Goal: Information Seeking & Learning: Learn about a topic

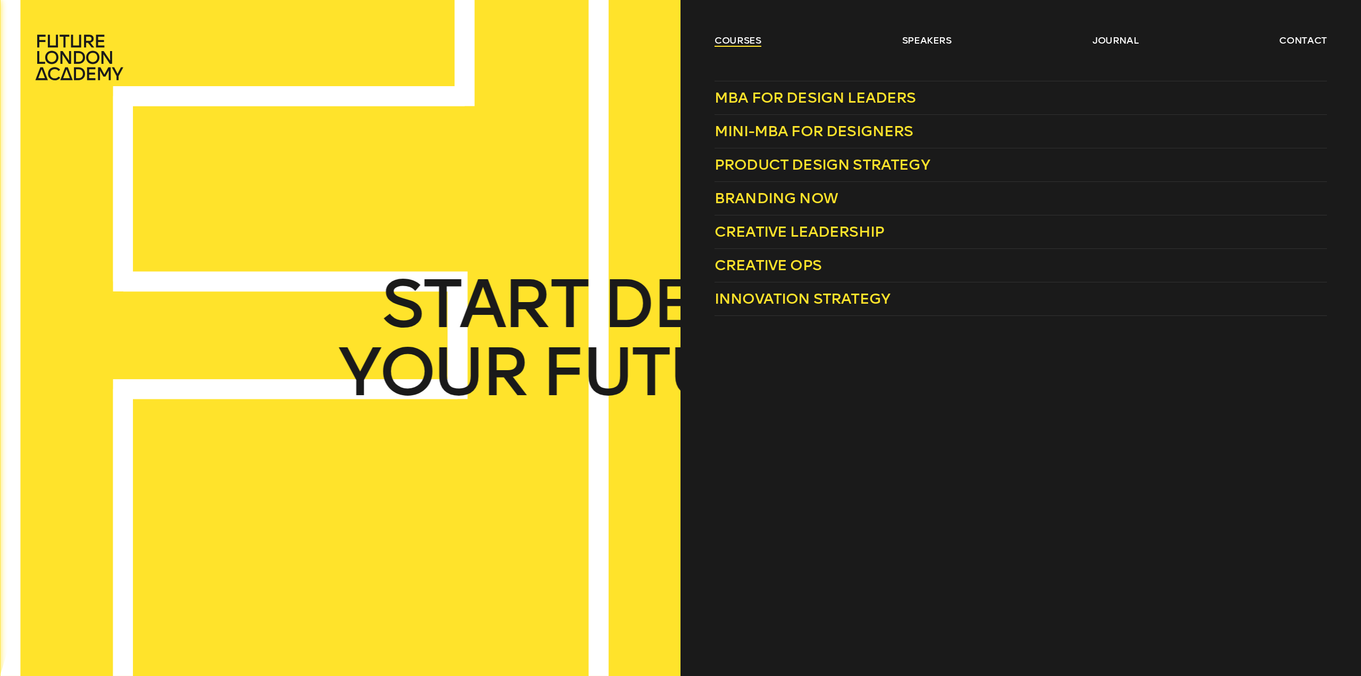
click at [718, 35] on link "courses" at bounding box center [737, 40] width 47 height 13
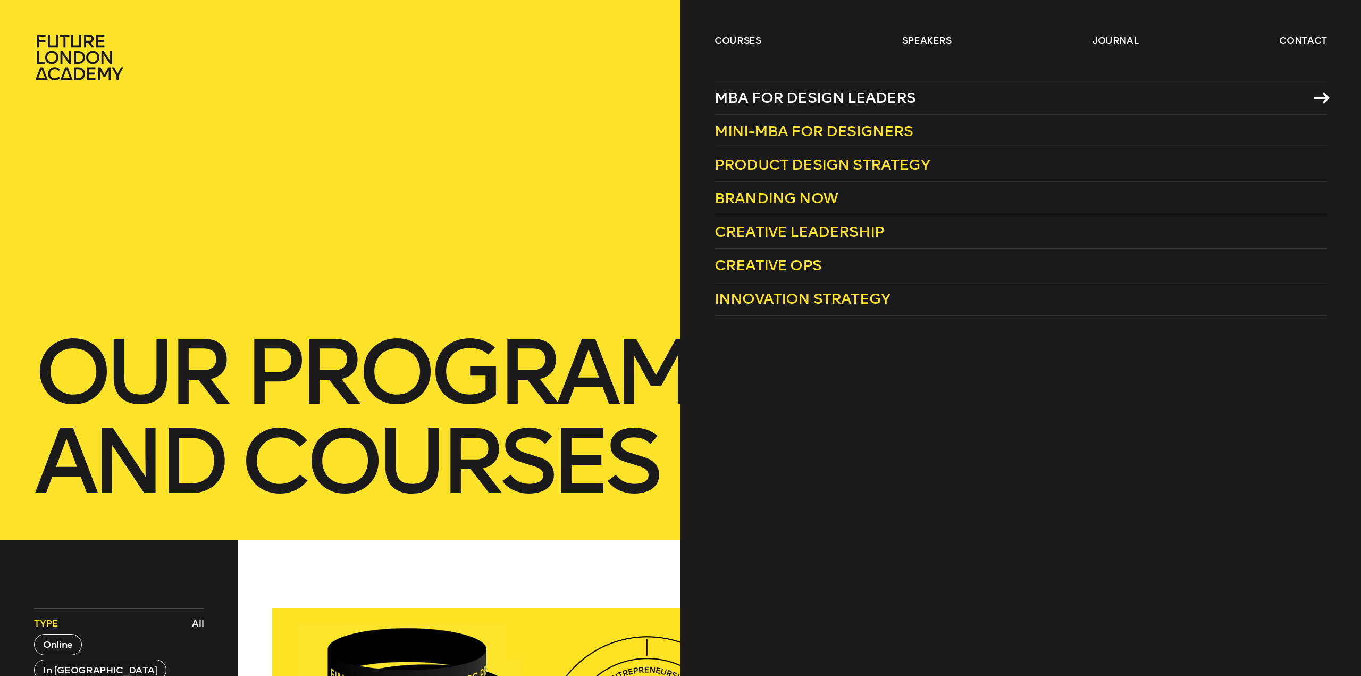
click at [774, 96] on span "MBA for Design Leaders" at bounding box center [814, 98] width 201 height 18
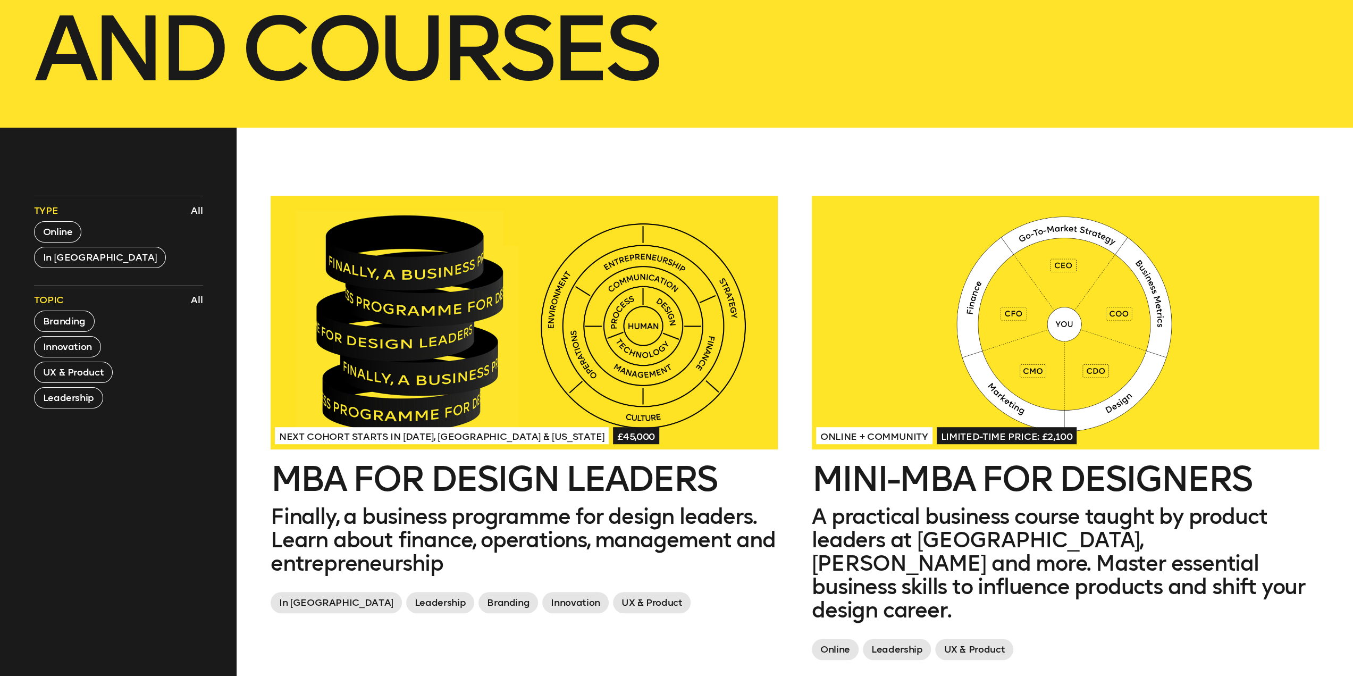
scroll to position [425, 0]
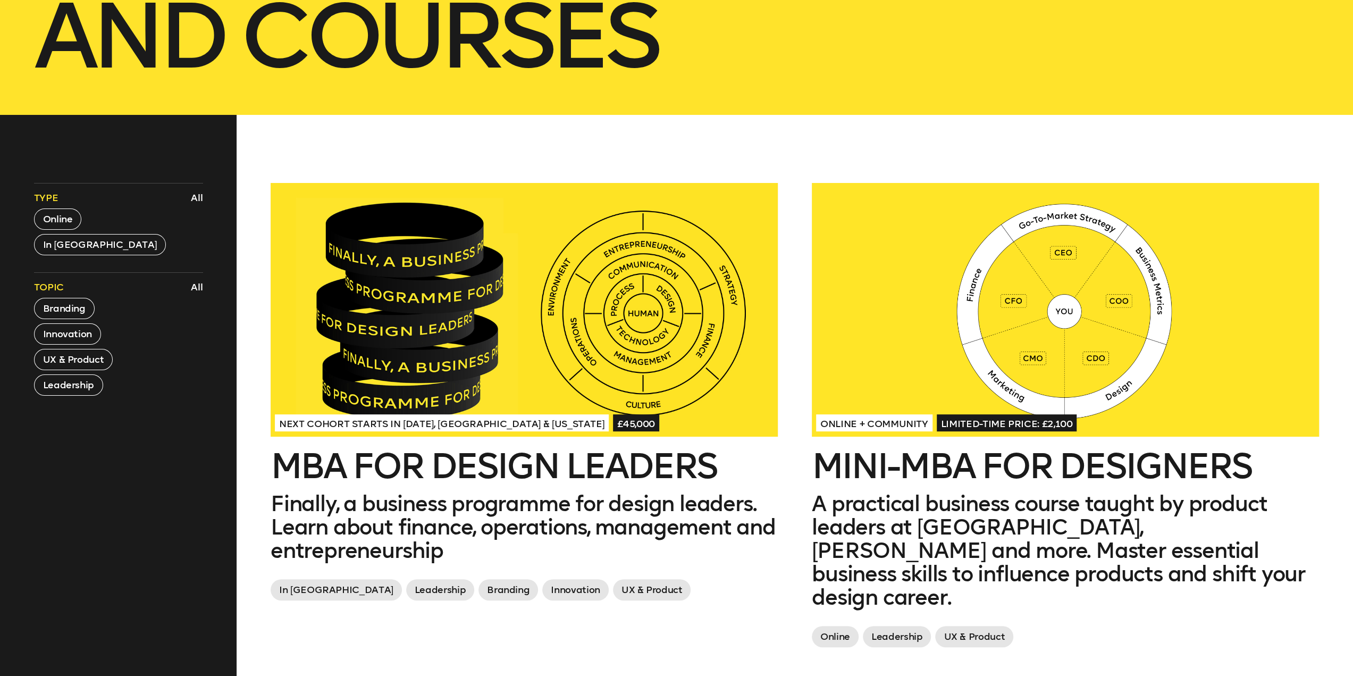
click at [1073, 468] on h2 "Mini-MBA for Designers" at bounding box center [1065, 466] width 507 height 34
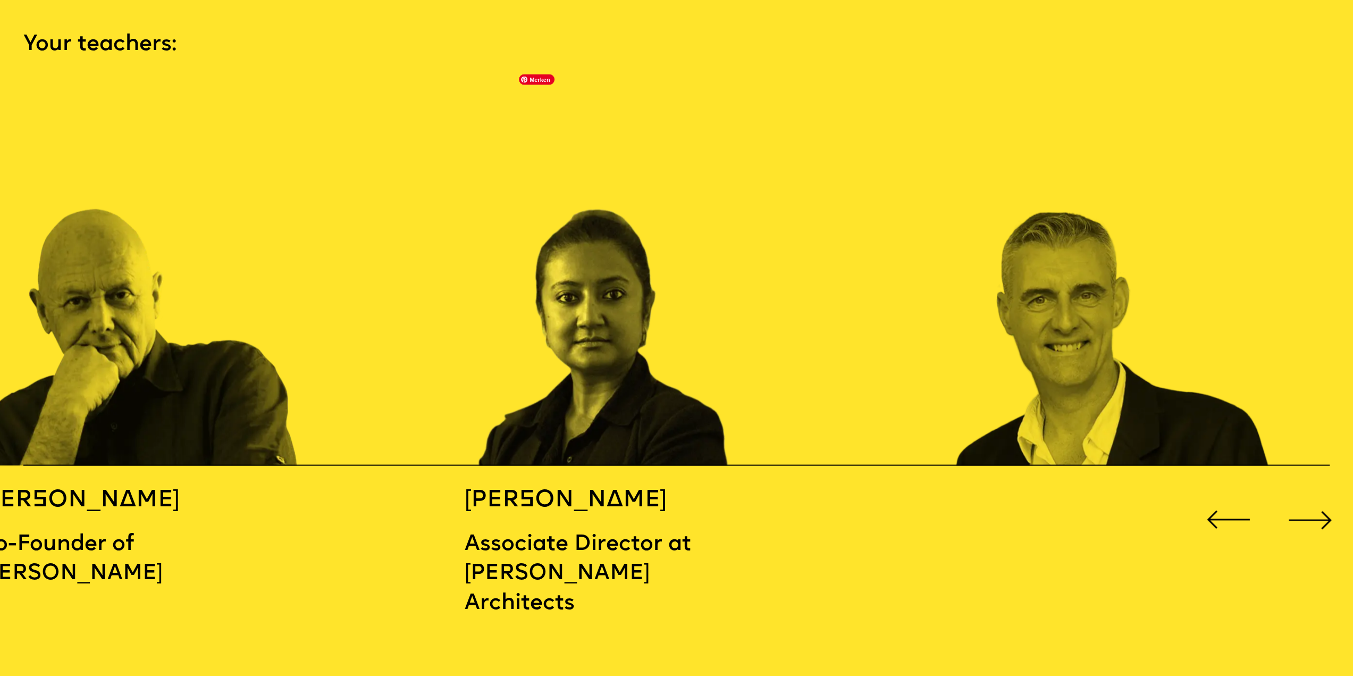
scroll to position [2073, 0]
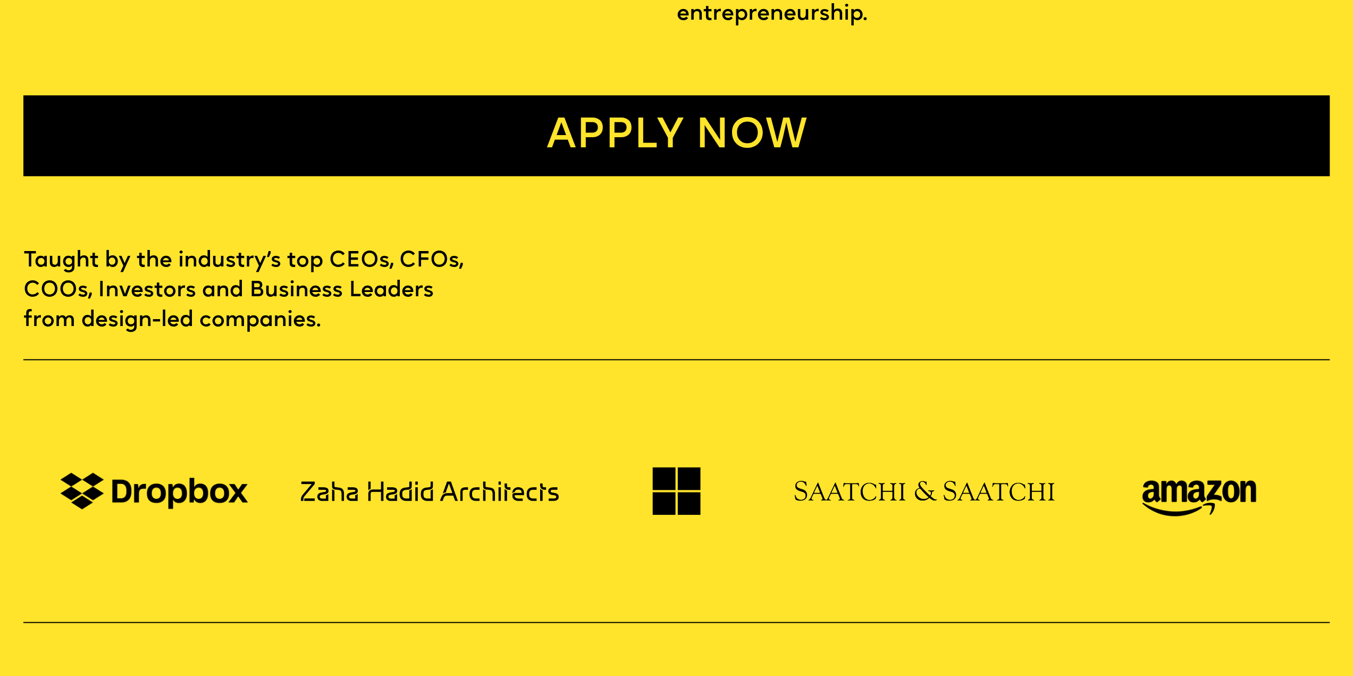
click at [559, 122] on link "Apply now" at bounding box center [676, 135] width 1306 height 80
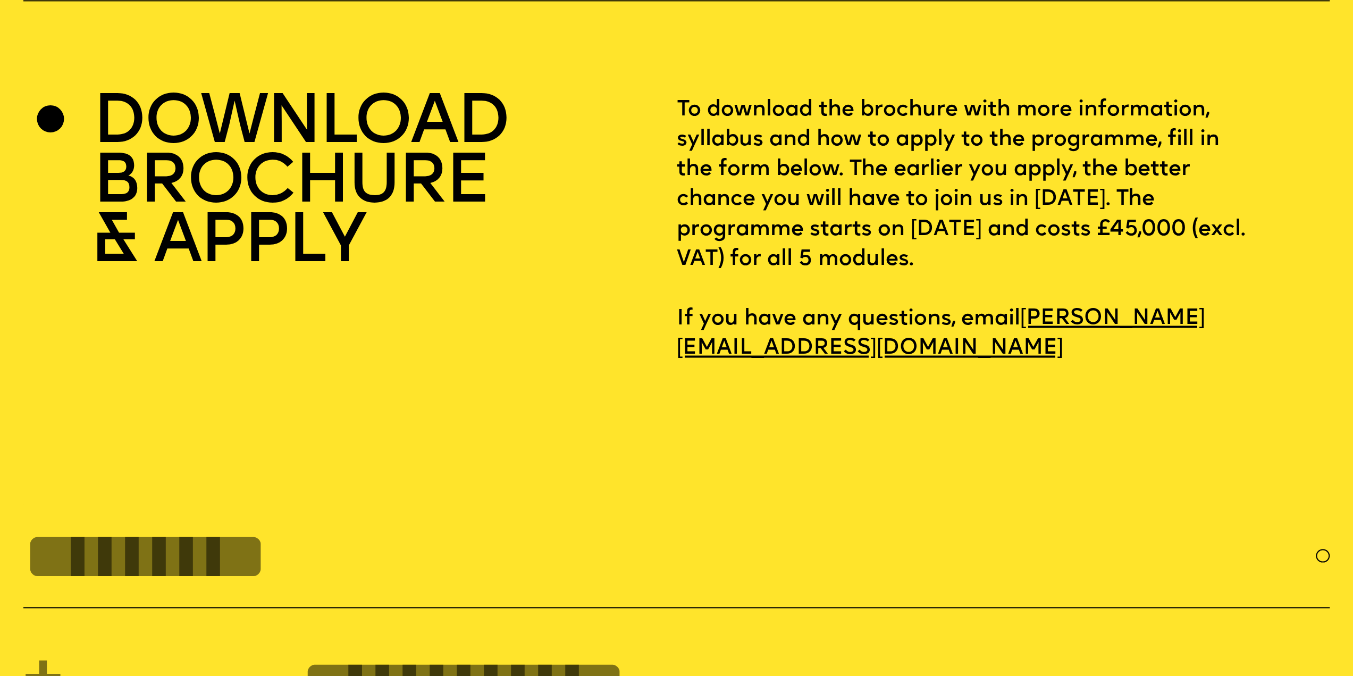
scroll to position [5812, 0]
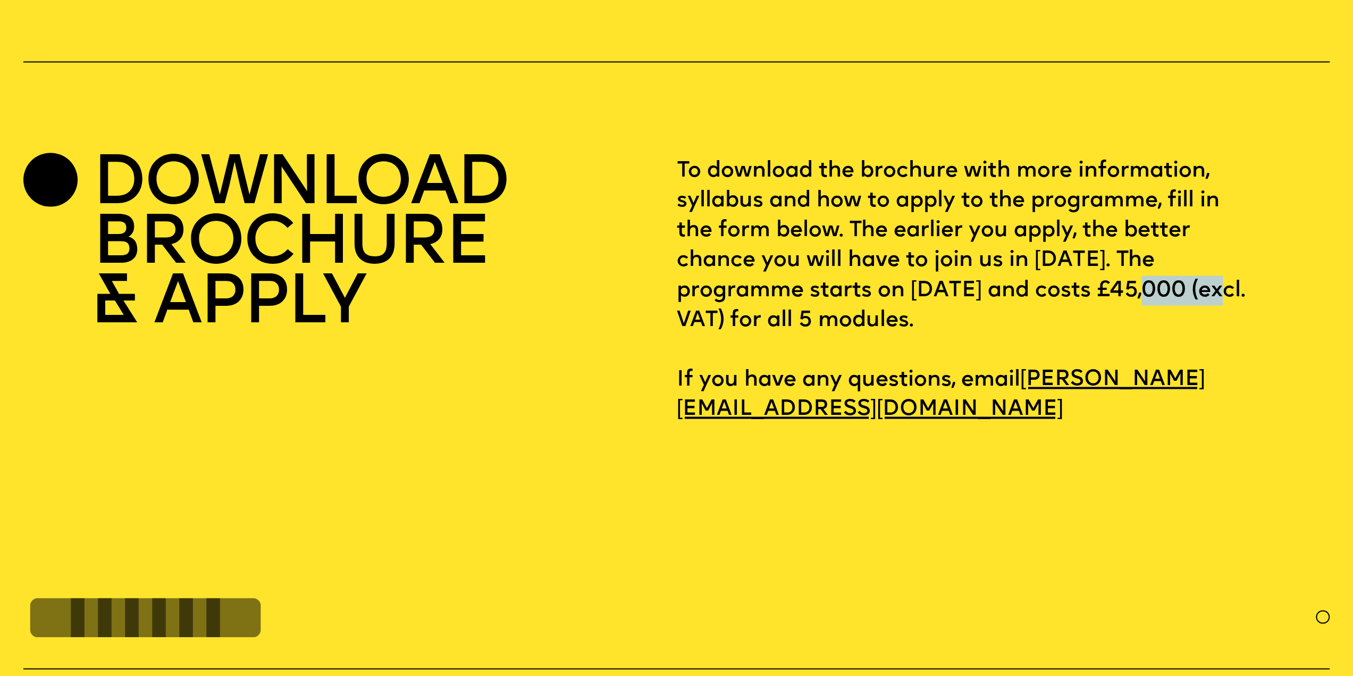
drag, startPoint x: 764, startPoint y: 356, endPoint x: 679, endPoint y: 354, distance: 84.6
click at [679, 354] on p "To download the brochure with more information, syllabus and how to apply to th…" at bounding box center [1003, 290] width 653 height 268
copy p "£45,000"
click at [806, 382] on p "To download the brochure with more information, syllabus and how to apply to th…" at bounding box center [1003, 290] width 653 height 268
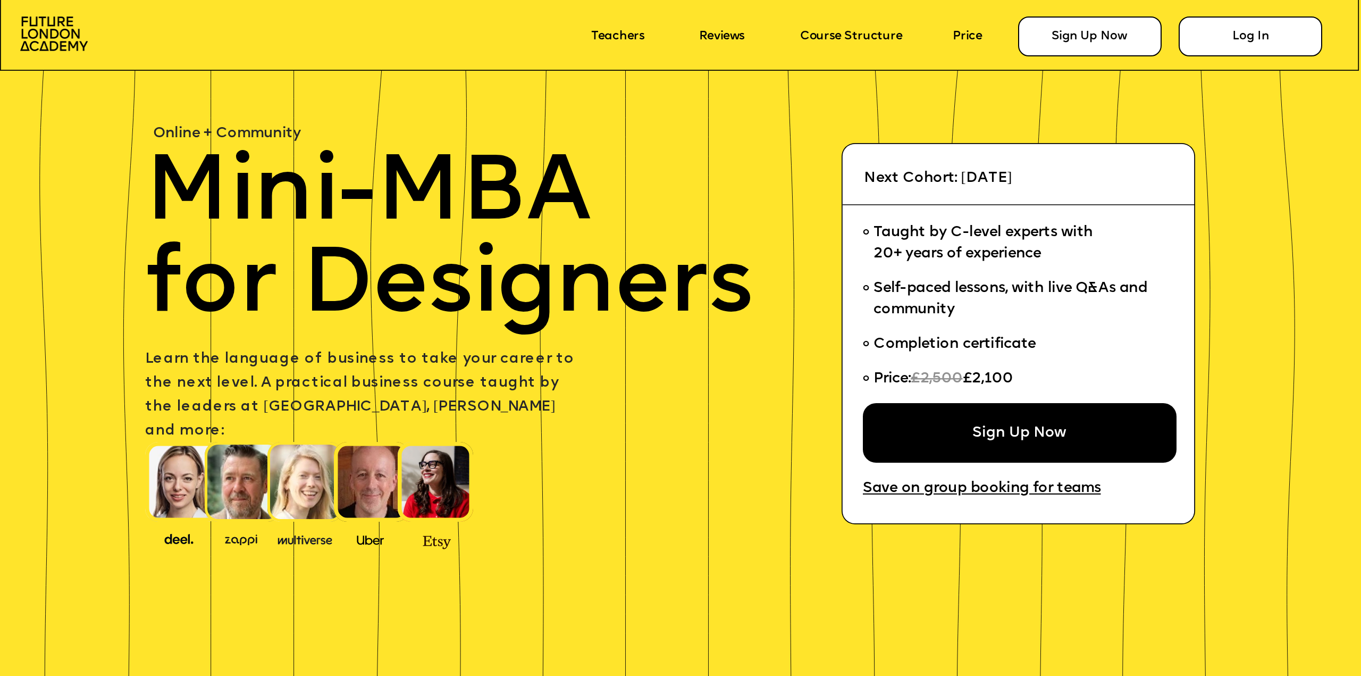
scroll to position [106, 0]
